Goal: Information Seeking & Learning: Find specific page/section

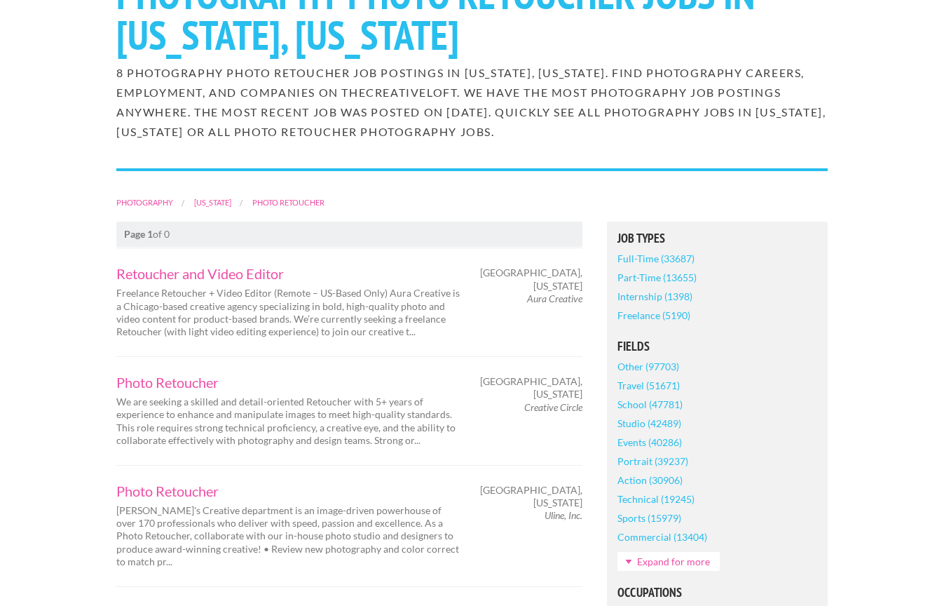
scroll to position [168, 0]
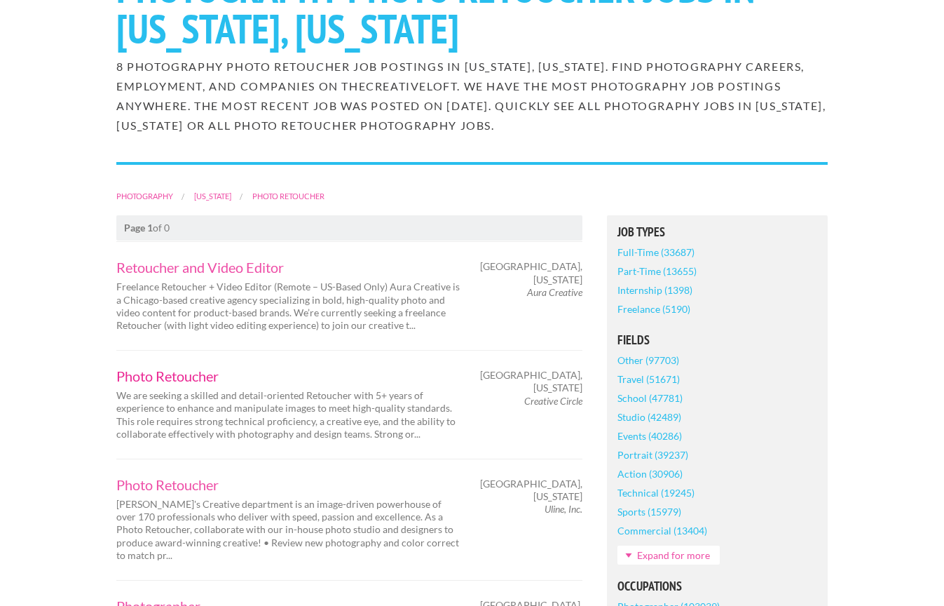
click at [177, 376] on link "Photo Retoucher" at bounding box center [287, 376] width 343 height 14
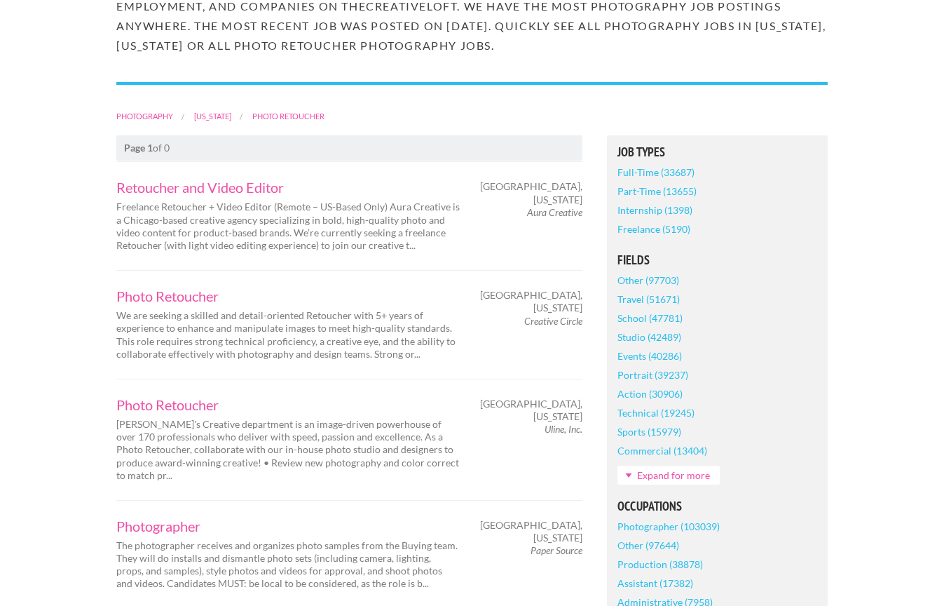
scroll to position [219, 0]
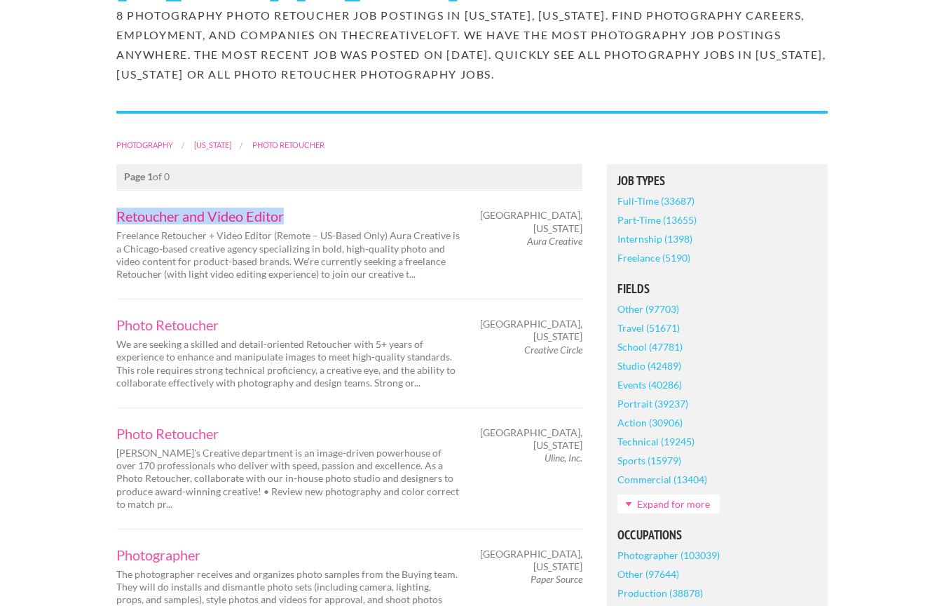
drag, startPoint x: 112, startPoint y: 214, endPoint x: 319, endPoint y: 214, distance: 206.8
click at [319, 214] on div "Retoucher and Video Editor Freelance Retoucher + Video Editor (Remote – US-Base…" at bounding box center [288, 244] width 368 height 71
copy link "Retoucher and Video Editor"
